Goal: Information Seeking & Learning: Learn about a topic

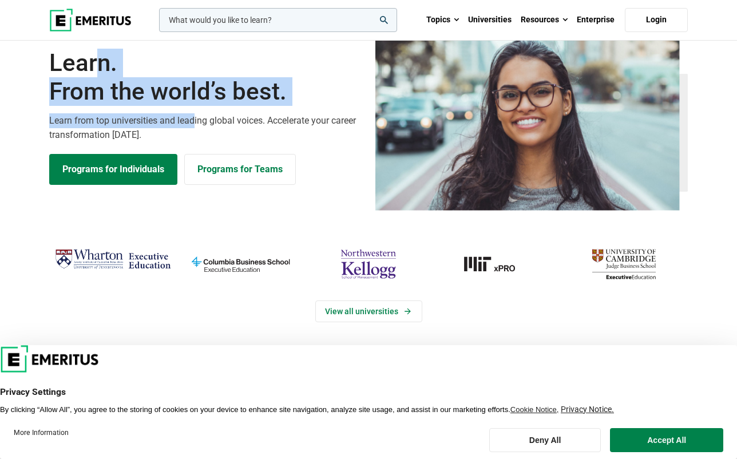
drag, startPoint x: 95, startPoint y: 111, endPoint x: 194, endPoint y: 159, distance: 110.1
click at [194, 159] on div "Learn. From the world’s best. Learn from top universities and leading global vo…" at bounding box center [205, 117] width 326 height 136
click at [194, 143] on p "Learn from top universities and leading global voices. Accelerate your career t…" at bounding box center [205, 127] width 312 height 29
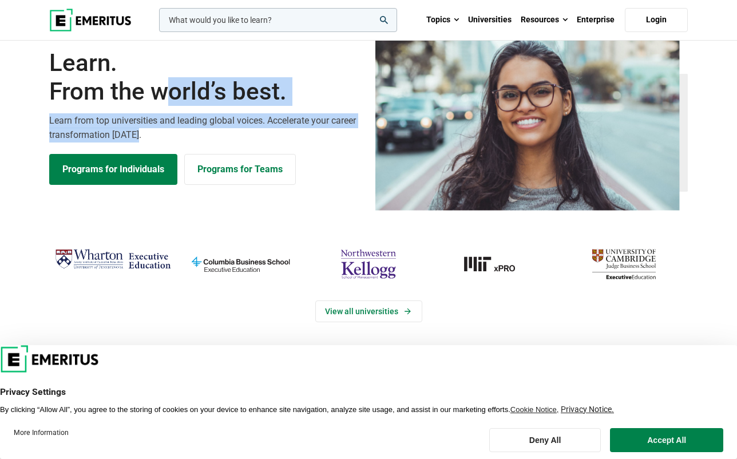
drag, startPoint x: 206, startPoint y: 169, endPoint x: 228, endPoint y: 179, distance: 24.1
click at [228, 179] on div "Learn. From the world’s best. Learn from top universities and leading global vo…" at bounding box center [205, 117] width 326 height 136
click at [228, 143] on p "Learn from top universities and leading global voices. Accelerate your career t…" at bounding box center [205, 127] width 312 height 29
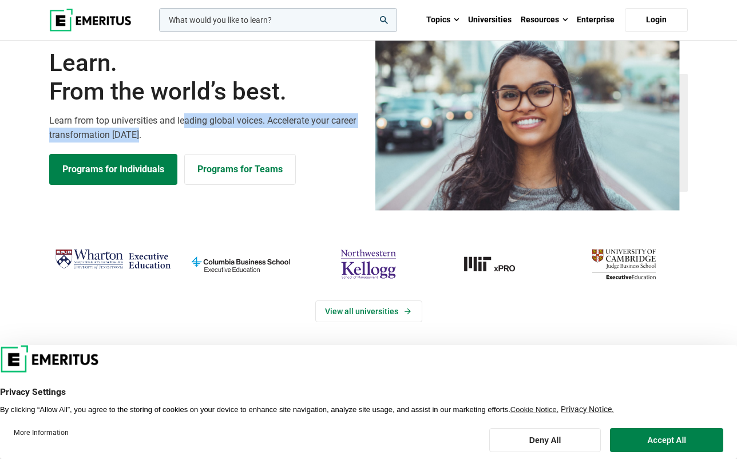
drag, startPoint x: 188, startPoint y: 159, endPoint x: 232, endPoint y: 175, distance: 47.4
click at [232, 143] on p "Learn from top universities and leading global voices. Accelerate your career t…" at bounding box center [205, 127] width 312 height 29
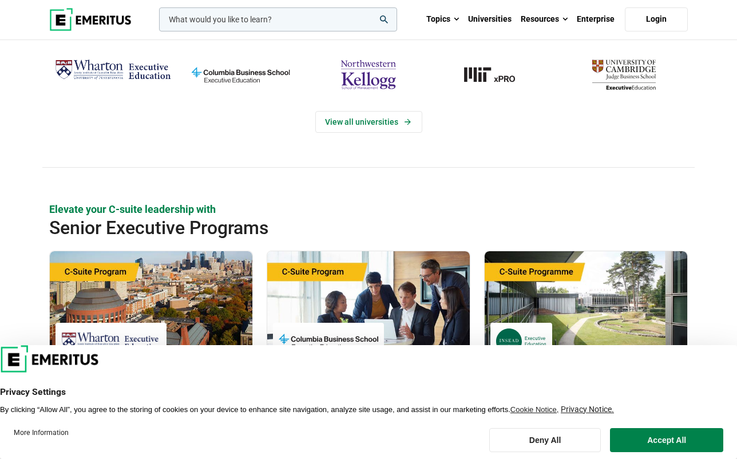
scroll to position [217, 0]
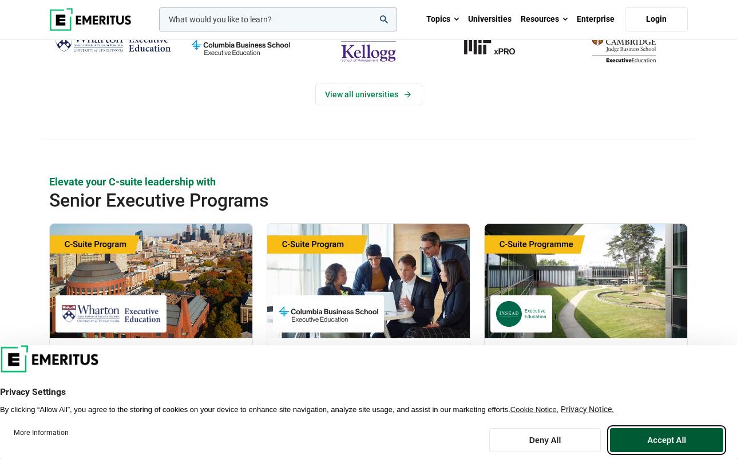
click at [650, 448] on button "Accept All" at bounding box center [666, 440] width 113 height 24
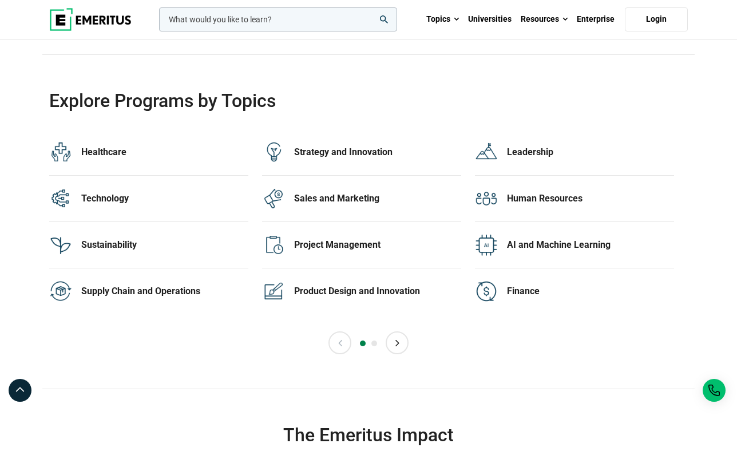
scroll to position [2233, 0]
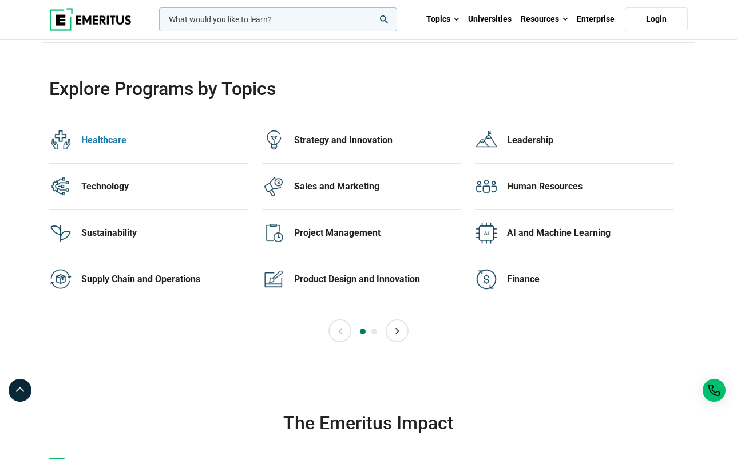
click at [116, 147] on div "Healthcare" at bounding box center [164, 140] width 167 height 13
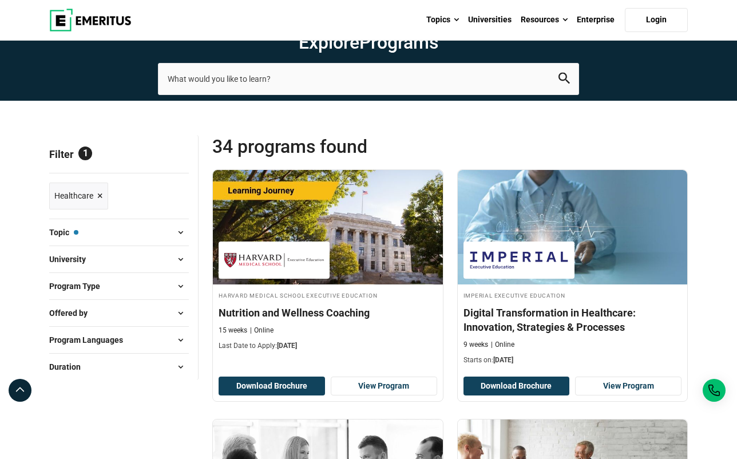
click at [97, 241] on button "Topic — Healthcare" at bounding box center [119, 232] width 140 height 17
click at [181, 241] on span at bounding box center [180, 232] width 17 height 17
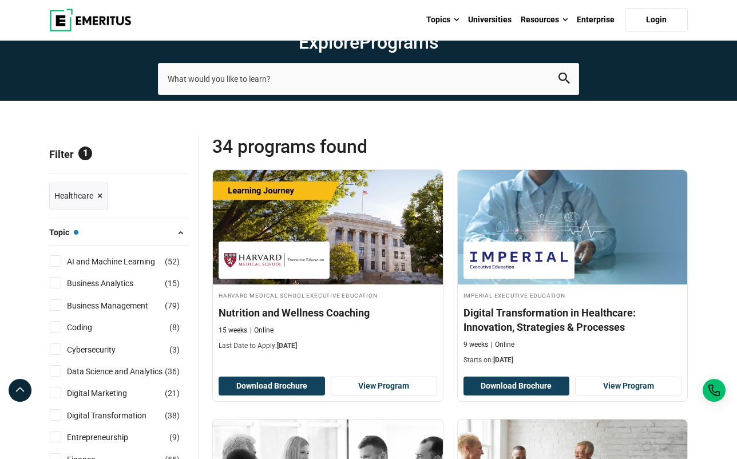
click at [181, 241] on span at bounding box center [180, 232] width 17 height 17
